Goal: Navigation & Orientation: Find specific page/section

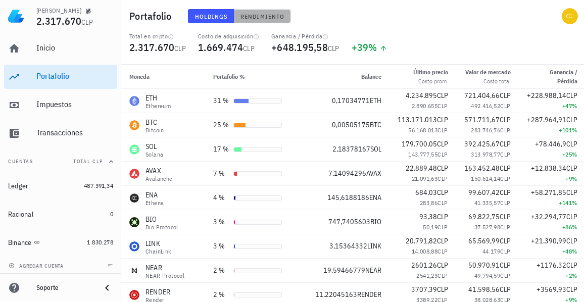
click at [246, 15] on span "Rendimiento" at bounding box center [262, 17] width 44 height 8
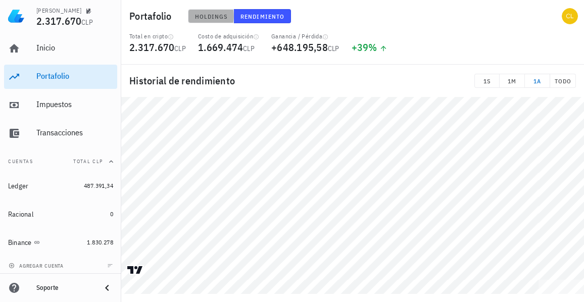
click at [210, 16] on span "Holdings" at bounding box center [211, 17] width 33 height 8
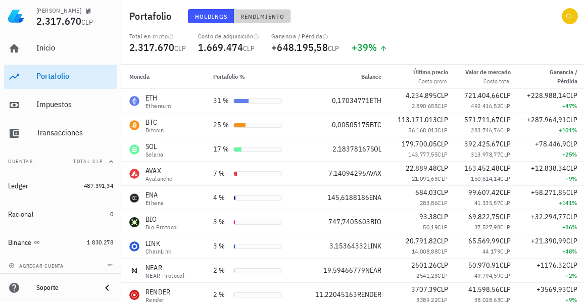
click at [260, 16] on span "Rendimiento" at bounding box center [262, 17] width 44 height 8
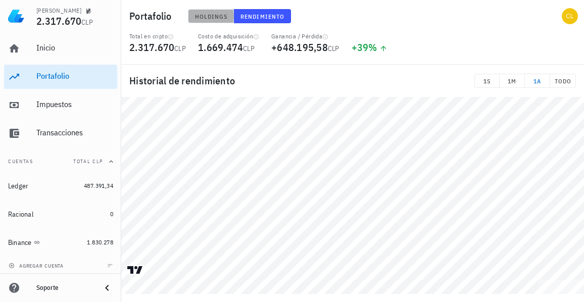
click at [213, 14] on span "Holdings" at bounding box center [211, 17] width 33 height 8
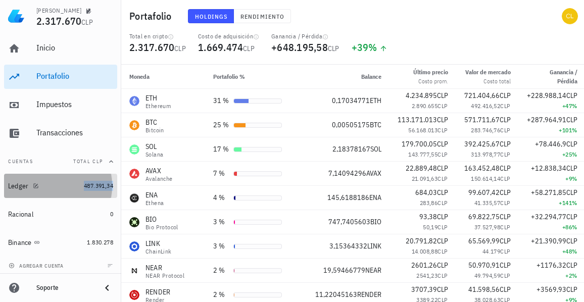
click at [84, 183] on span "487.391,34" at bounding box center [98, 186] width 29 height 8
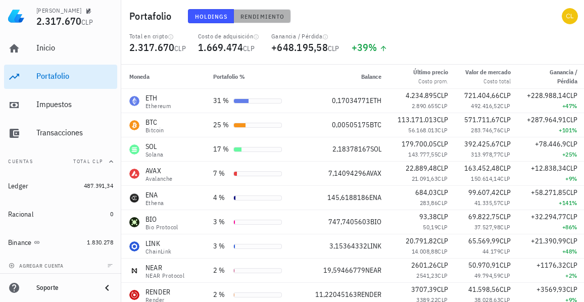
click at [256, 19] on span "Rendimiento" at bounding box center [262, 17] width 44 height 8
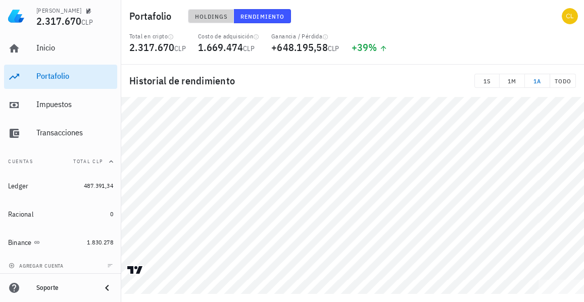
click at [215, 17] on span "Holdings" at bounding box center [211, 17] width 33 height 8
